Goal: Check status

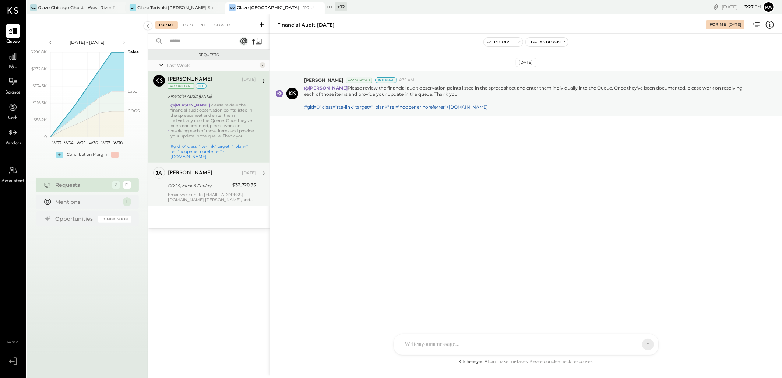
click at [192, 194] on div "Email was sent to [EMAIL_ADDRESS][DOMAIN_NAME] [PERSON_NAME], and [PERSON_NAME]…" at bounding box center [212, 197] width 88 height 10
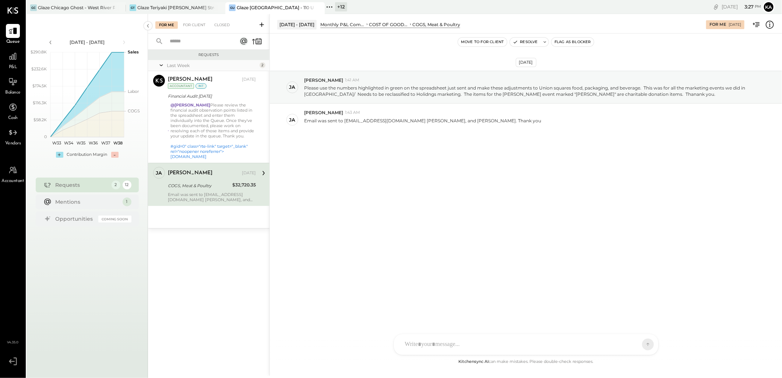
click at [202, 186] on div "COGS, Meat & Poultry" at bounding box center [199, 185] width 62 height 7
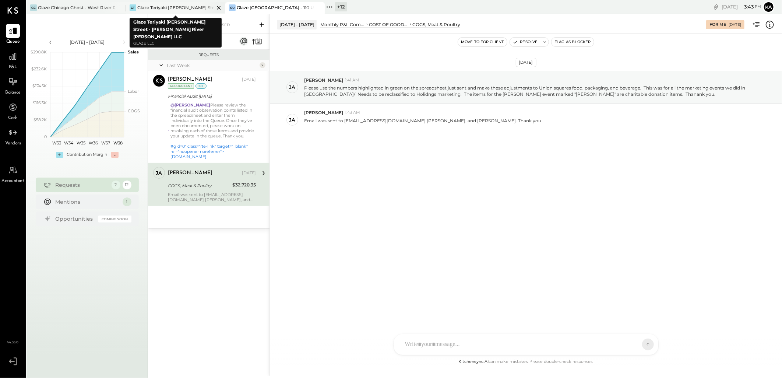
click at [219, 7] on icon at bounding box center [218, 7] width 9 height 9
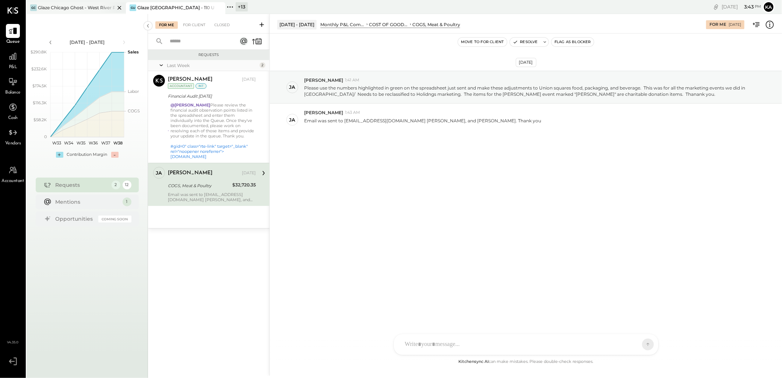
click at [119, 6] on icon at bounding box center [119, 7] width 9 height 9
